Goal: Task Accomplishment & Management: Complete application form

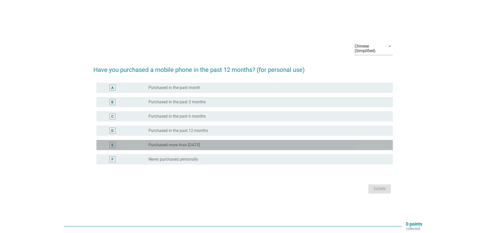
click at [190, 147] on font "Purchased more than [DATE]" at bounding box center [175, 144] width 52 height 5
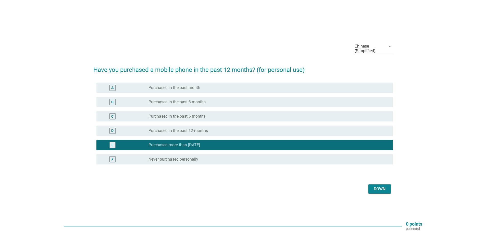
click at [382, 191] on font "Down" at bounding box center [380, 188] width 12 height 5
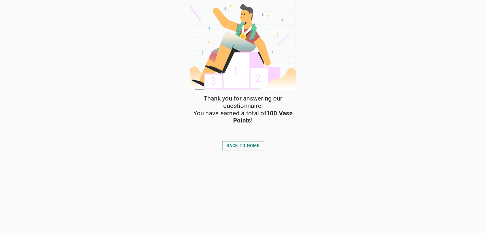
click at [246, 144] on font "Back to Home" at bounding box center [243, 145] width 33 height 5
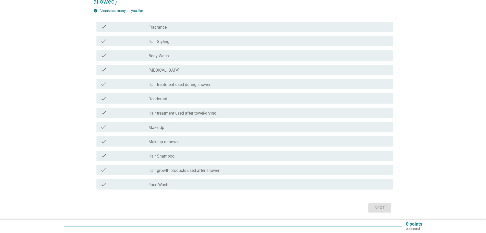
scroll to position [45, 0]
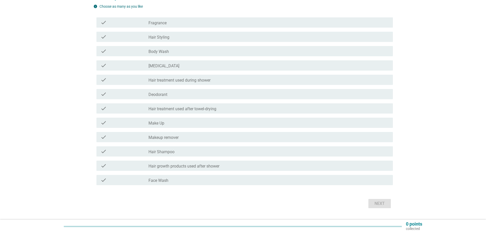
click at [192, 153] on div "check_box_outline_blank Hair Shampoo" at bounding box center [269, 151] width 240 height 6
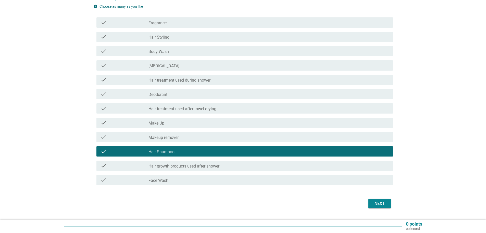
click at [385, 203] on div "Next" at bounding box center [380, 203] width 14 height 6
